Goal: Task Accomplishment & Management: Complete application form

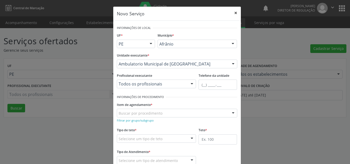
click at [234, 13] on button "×" at bounding box center [236, 13] width 10 height 13
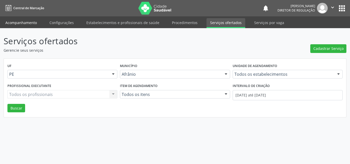
click at [25, 21] on link "Acompanhamento" at bounding box center [21, 22] width 39 height 9
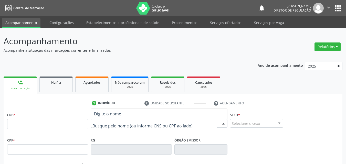
drag, startPoint x: 112, startPoint y: 123, endPoint x: 112, endPoint y: 120, distance: 3.4
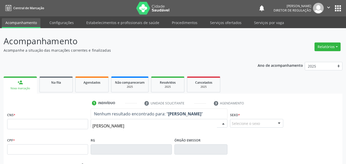
type input "[PERSON_NAME]"
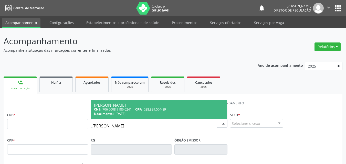
click at [131, 108] on div "CNS: 706 0008 9186 6241 CPF: 028.829.504-89" at bounding box center [159, 109] width 130 height 4
type input "706 0008 9186 6241"
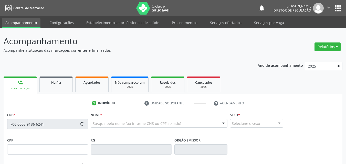
type input "028.829.504-89"
type input "[DATE]"
type input "[PERSON_NAME]"
type input "[PHONE_NUMBER]"
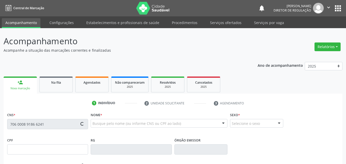
type input "286.873.294-15"
type input "2"
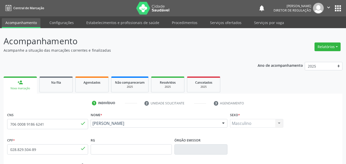
scroll to position [114, 0]
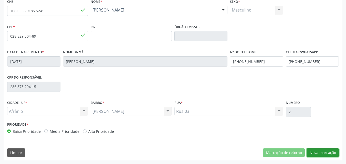
click at [320, 153] on button "Nova marcação" at bounding box center [323, 153] width 32 height 9
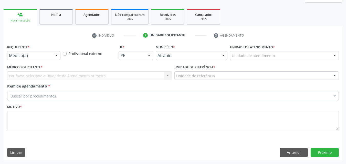
scroll to position [68, 0]
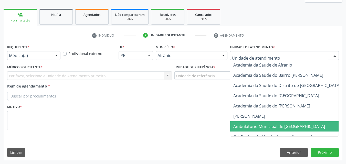
click at [260, 127] on span "Ambulatorio Municipal de [GEOGRAPHIC_DATA]" at bounding box center [280, 127] width 92 height 6
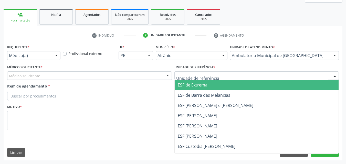
click at [229, 76] on div at bounding box center [257, 76] width 165 height 9
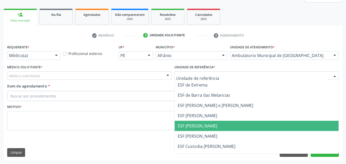
click at [220, 128] on span "ESF [PERSON_NAME]" at bounding box center [257, 126] width 164 height 10
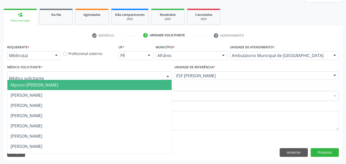
click at [107, 75] on div at bounding box center [89, 76] width 165 height 9
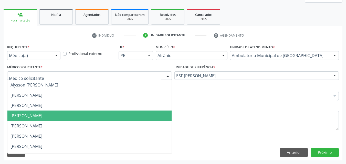
click at [104, 116] on span "[PERSON_NAME]" at bounding box center [89, 116] width 164 height 10
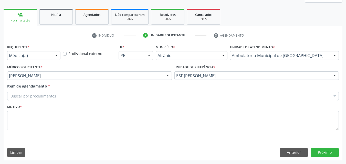
click at [102, 96] on div "Buscar por procedimentos" at bounding box center [173, 96] width 332 height 10
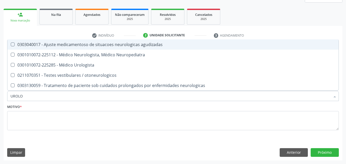
type input "UROLOG"
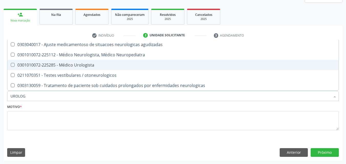
click at [72, 65] on div "0301010072-225285 - Médico Urologista" at bounding box center [173, 65] width 325 height 4
checkbox Urologista "true"
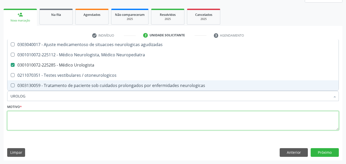
click at [70, 119] on textarea at bounding box center [173, 120] width 332 height 19
checkbox Neuropediatra "true"
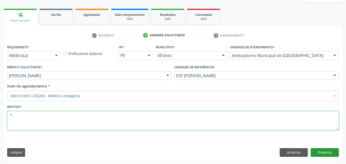
type textarea "*"
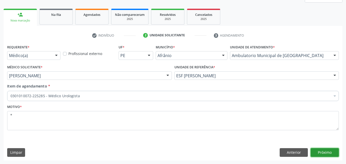
click at [318, 151] on button "Próximo" at bounding box center [325, 152] width 28 height 9
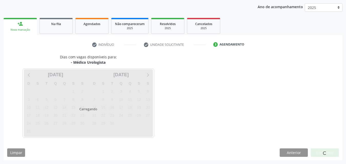
scroll to position [59, 0]
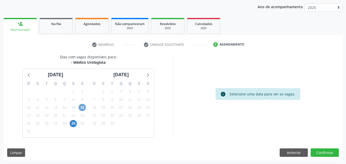
click at [82, 108] on span "16" at bounding box center [82, 107] width 7 height 7
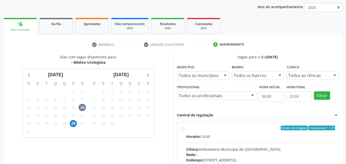
click at [205, 128] on div "Ordem de chegada Consumidos: 1 / 20" at bounding box center [260, 128] width 149 height 5
click at [185, 128] on input "Ordem de chegada Consumidos: 1 / 20 Horário: 14:00 Clínica: Ambulatorio Municip…" at bounding box center [183, 128] width 4 height 5
radio input "true"
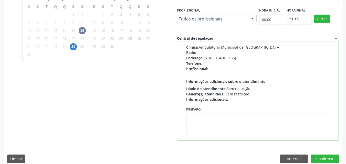
scroll to position [142, 0]
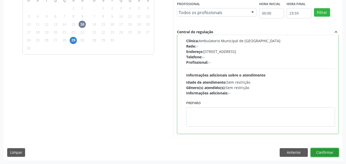
click at [325, 154] on button "Confirmar" at bounding box center [325, 152] width 28 height 9
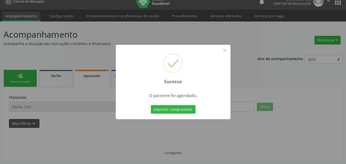
scroll to position [7, 0]
click at [185, 111] on button "Imprimir comprovante" at bounding box center [173, 109] width 45 height 9
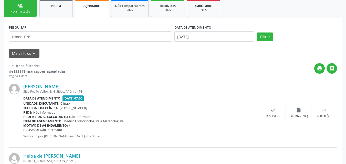
scroll to position [0, 0]
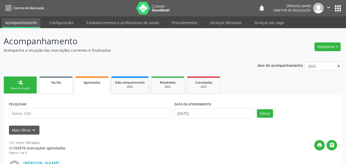
click at [52, 78] on link "Na fila" at bounding box center [55, 85] width 33 height 17
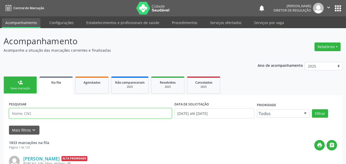
click at [53, 113] on input "text" at bounding box center [90, 113] width 163 height 10
paste input "[PERSON_NAME]"
type input "[PERSON_NAME]"
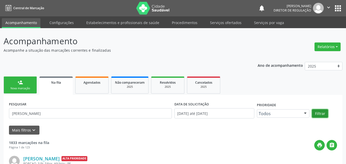
click at [323, 113] on button "Filtrar" at bounding box center [320, 113] width 16 height 9
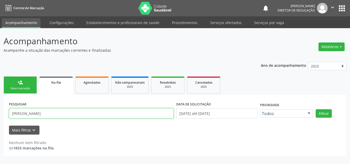
drag, startPoint x: 64, startPoint y: 114, endPoint x: 0, endPoint y: 123, distance: 64.5
click at [0, 125] on div "Acompanhamento Acompanhe a situação das marcações correntes e finalizadas Relat…" at bounding box center [175, 96] width 350 height 136
click at [64, 111] on input "text" at bounding box center [91, 113] width 165 height 10
type input "[PERSON_NAME]"
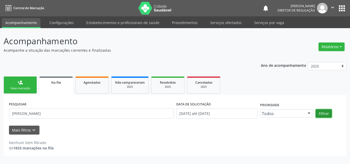
click at [323, 113] on button "Filtrar" at bounding box center [324, 113] width 16 height 9
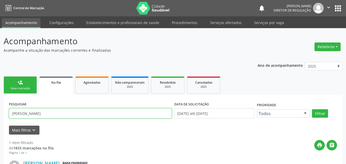
drag, startPoint x: 65, startPoint y: 114, endPoint x: 0, endPoint y: 128, distance: 66.3
click at [0, 128] on div "Acompanhamento Acompanhe a situação das marcações correntes e finalizadas Relat…" at bounding box center [173, 121] width 346 height 186
type input "E"
type input "ALBERICO"
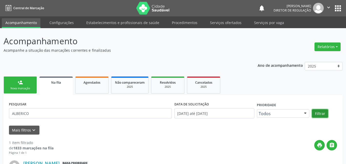
click at [321, 115] on button "Filtrar" at bounding box center [320, 113] width 16 height 9
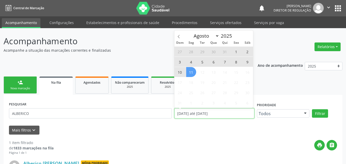
click at [224, 113] on input "[DATE] até [DATE]" at bounding box center [215, 113] width 80 height 10
click at [178, 38] on icon at bounding box center [179, 37] width 4 height 4
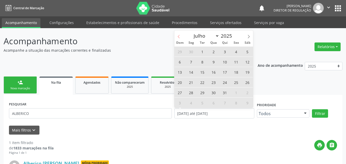
click at [178, 38] on icon at bounding box center [179, 37] width 4 height 4
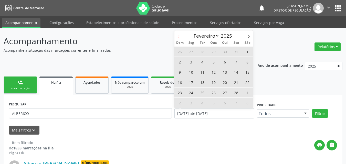
click at [178, 38] on icon at bounding box center [179, 37] width 4 height 4
select select "0"
click at [178, 38] on icon at bounding box center [179, 37] width 4 height 4
type input "2024"
click at [178, 38] on icon at bounding box center [179, 37] width 4 height 4
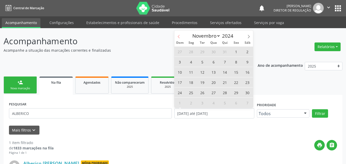
click at [178, 38] on icon at bounding box center [179, 37] width 4 height 4
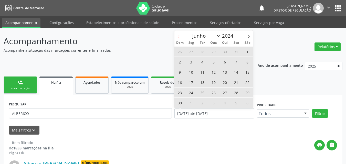
click at [178, 38] on icon at bounding box center [179, 37] width 4 height 4
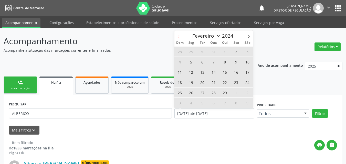
select select "0"
click at [178, 38] on icon at bounding box center [179, 37] width 4 height 4
type input "2023"
select select "11"
click at [250, 35] on icon at bounding box center [249, 37] width 4 height 4
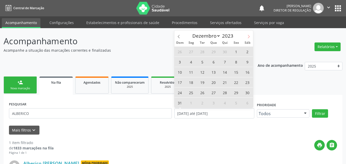
type input "2024"
select select "0"
click at [193, 52] on span "1" at bounding box center [191, 52] width 10 height 10
type input "[DATE]"
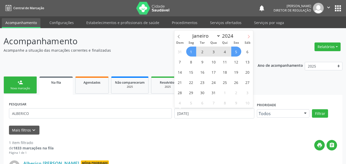
click at [250, 38] on icon at bounding box center [249, 37] width 4 height 4
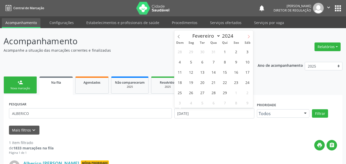
click at [250, 38] on icon at bounding box center [249, 37] width 4 height 4
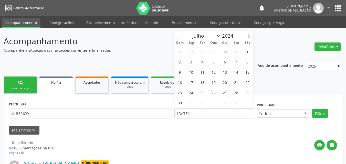
click at [250, 38] on icon at bounding box center [249, 37] width 4 height 4
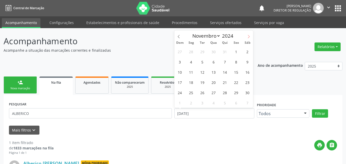
select select "11"
click at [250, 38] on icon at bounding box center [249, 37] width 4 height 4
type input "2025"
click at [250, 38] on icon at bounding box center [249, 37] width 4 height 4
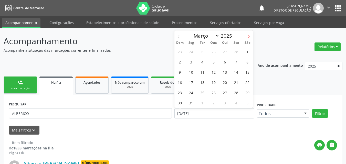
click at [250, 38] on icon at bounding box center [249, 37] width 4 height 4
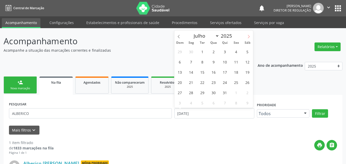
select select "7"
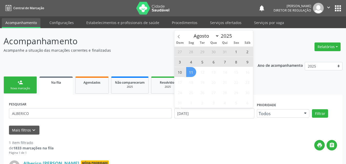
click at [193, 73] on span "11" at bounding box center [191, 72] width 10 height 10
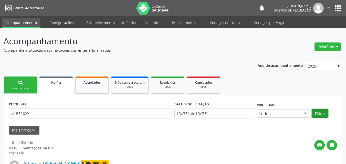
click at [322, 113] on button "Filtrar" at bounding box center [320, 113] width 16 height 9
click at [29, 84] on link "person_add Nova marcação" at bounding box center [20, 85] width 33 height 17
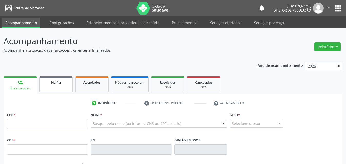
click at [60, 86] on link "Na fila" at bounding box center [55, 85] width 33 height 16
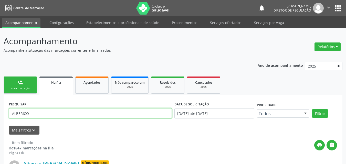
click at [60, 114] on input "ALBERICO" at bounding box center [90, 113] width 163 height 10
type input "A"
type input "M"
type input "705006222465051"
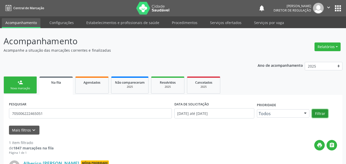
click at [317, 113] on button "Filtrar" at bounding box center [320, 113] width 16 height 9
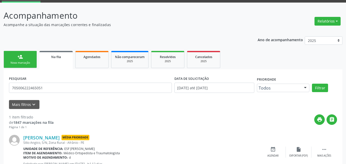
scroll to position [46, 0]
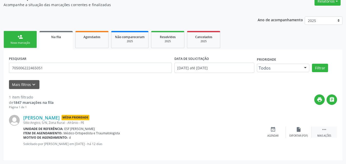
click at [325, 130] on icon "" at bounding box center [325, 130] width 6 height 6
click at [197, 129] on icon "event_available" at bounding box center [197, 130] width 6 height 6
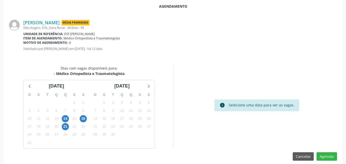
scroll to position [103, 0]
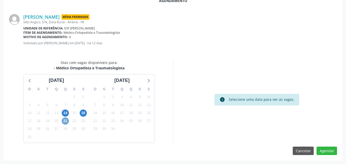
click at [65, 121] on span "21" at bounding box center [65, 121] width 7 height 7
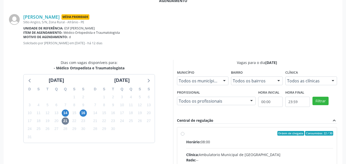
radio input "true"
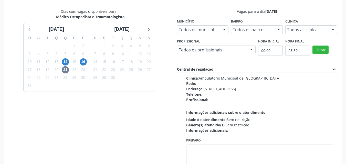
scroll to position [186, 0]
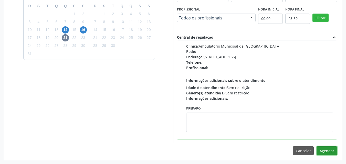
click at [330, 151] on button "Agendar" at bounding box center [327, 151] width 21 height 9
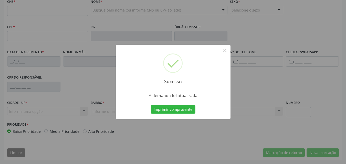
scroll to position [114, 0]
click at [172, 111] on button "Imprimir comprovante" at bounding box center [173, 109] width 45 height 9
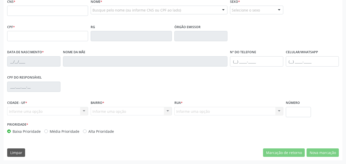
scroll to position [88, 0]
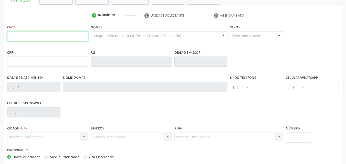
click at [34, 36] on input "text" at bounding box center [47, 36] width 81 height 10
type input "700 2024 0000 7023"
type input "053.407.784-60"
type input "[DATE]"
type input "[PERSON_NAME]"
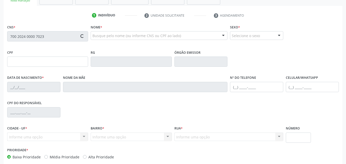
type input "[PHONE_NUMBER]"
type input "704.443.924-16"
type input "S/N"
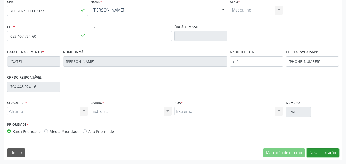
click at [319, 153] on button "Nova marcação" at bounding box center [323, 153] width 32 height 9
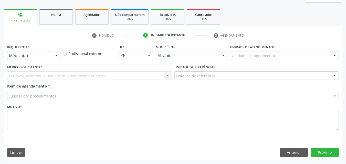
scroll to position [68, 0]
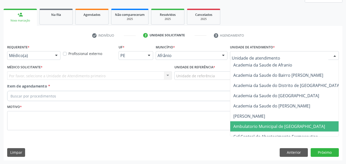
click at [266, 128] on span "Ambulatorio Municipal de [GEOGRAPHIC_DATA]" at bounding box center [280, 127] width 92 height 6
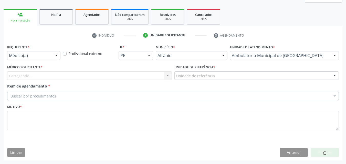
click at [217, 72] on div "Unidade de referência" at bounding box center [257, 76] width 165 height 9
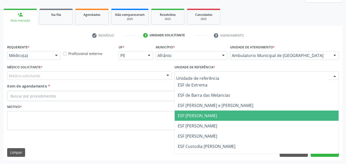
click at [217, 116] on span "ESF [PERSON_NAME]" at bounding box center [197, 116] width 39 height 6
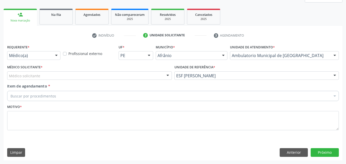
click at [116, 71] on div "Médico Solicitante * Médico solicitante [PERSON_NAME] [PERSON_NAME] [PERSON_NAM…" at bounding box center [89, 72] width 165 height 16
click at [115, 78] on div "Médico solicitante" at bounding box center [89, 76] width 165 height 9
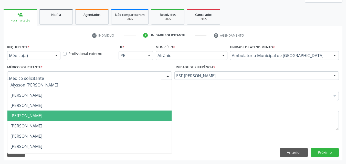
click at [113, 120] on span "[PERSON_NAME]" at bounding box center [89, 116] width 164 height 10
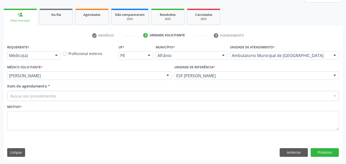
click at [96, 92] on div "Buscar por procedimentos" at bounding box center [173, 96] width 332 height 10
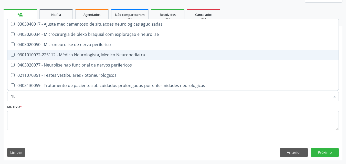
type input "N"
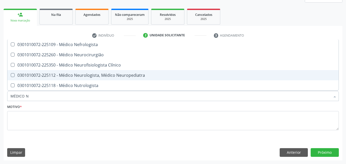
type input "MÉDICO NE"
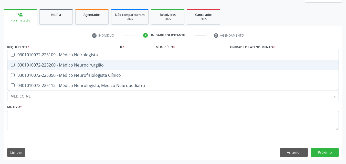
click at [88, 64] on div "0301010072-225260 - Médico Neurocirurgião" at bounding box center [173, 65] width 325 height 4
checkbox Neurocirurgião "true"
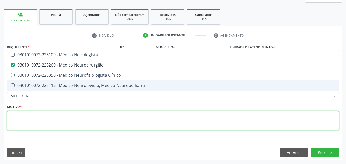
click at [88, 129] on textarea at bounding box center [173, 120] width 332 height 19
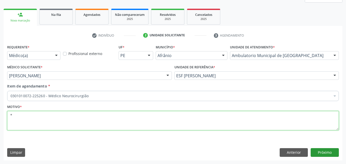
type textarea "*"
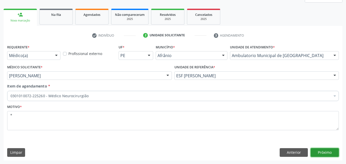
click at [326, 153] on button "Próximo" at bounding box center [325, 152] width 28 height 9
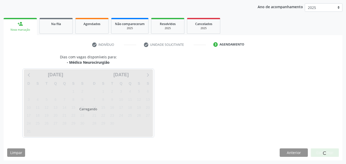
scroll to position [59, 0]
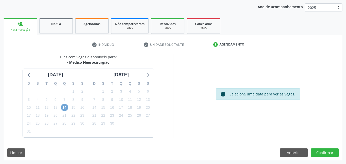
click at [66, 108] on span "14" at bounding box center [64, 107] width 7 height 7
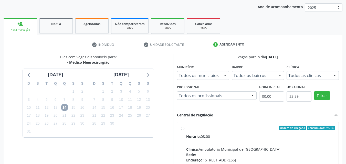
click at [66, 107] on span "14" at bounding box center [64, 107] width 7 height 7
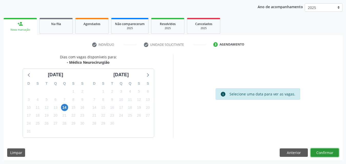
click at [328, 153] on button "Confirmar" at bounding box center [325, 153] width 28 height 9
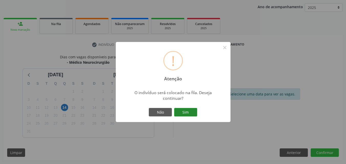
click at [186, 114] on button "Sim" at bounding box center [185, 112] width 23 height 9
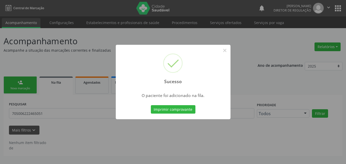
scroll to position [0, 0]
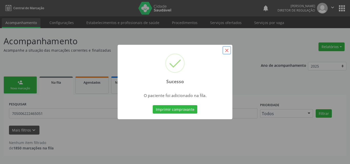
drag, startPoint x: 227, startPoint y: 50, endPoint x: 219, endPoint y: 49, distance: 8.5
click at [227, 50] on button "×" at bounding box center [227, 50] width 9 height 9
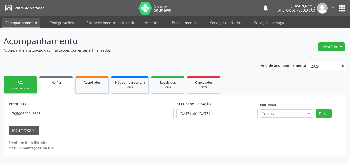
click at [31, 86] on link "person_add Nova marcação" at bounding box center [20, 85] width 33 height 17
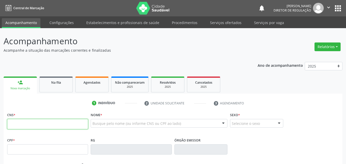
click at [56, 125] on input "text" at bounding box center [47, 124] width 81 height 10
type input "704 3025 1245 3299"
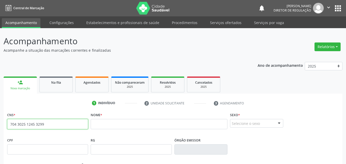
drag, startPoint x: 12, startPoint y: 126, endPoint x: 59, endPoint y: 125, distance: 48.0
click at [59, 125] on input "704 3025 1245 3299" at bounding box center [47, 124] width 81 height 10
